Goal: Task Accomplishment & Management: Manage account settings

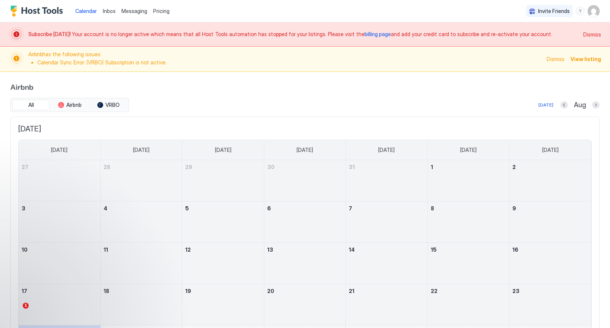
click at [365, 35] on span "billing page" at bounding box center [378, 34] width 26 height 6
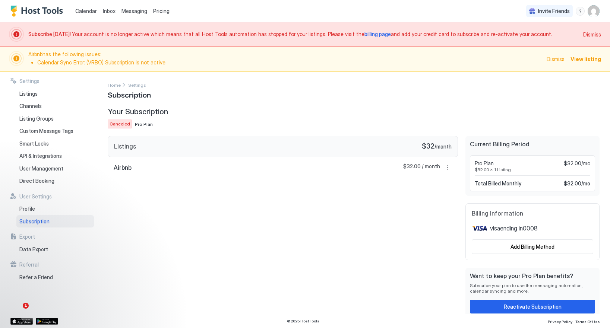
scroll to position [4, 0]
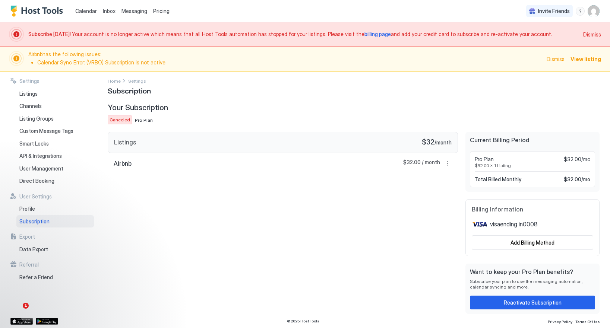
click at [57, 11] on img "Host Tools Logo" at bounding box center [38, 11] width 56 height 11
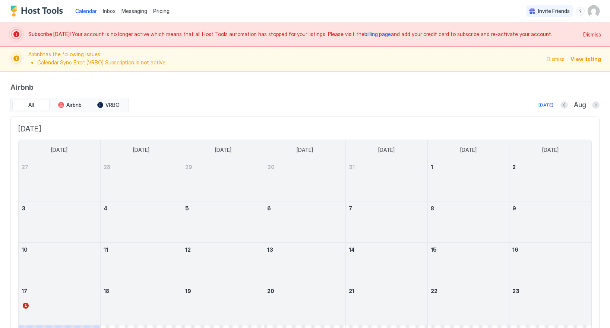
click at [365, 34] on span "billing page" at bounding box center [378, 34] width 26 height 6
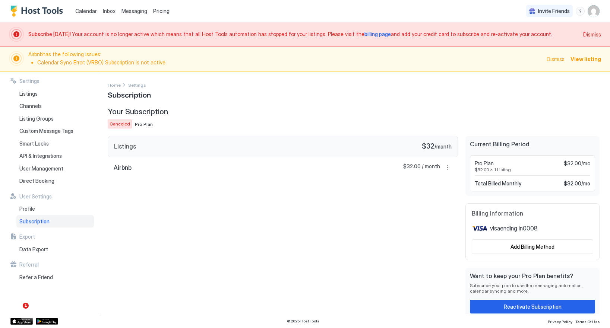
scroll to position [4, 0]
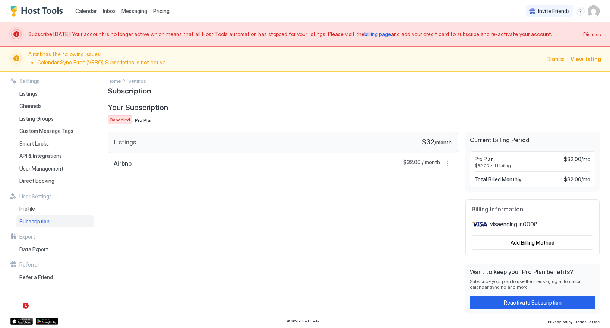
click at [45, 16] on img "Host Tools Logo" at bounding box center [38, 11] width 56 height 11
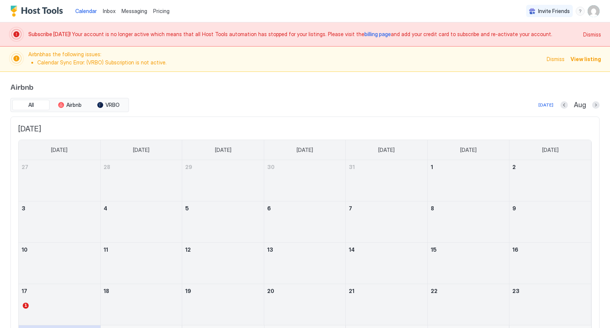
click at [365, 35] on span "billing page" at bounding box center [378, 34] width 26 height 6
